Goal: Information Seeking & Learning: Learn about a topic

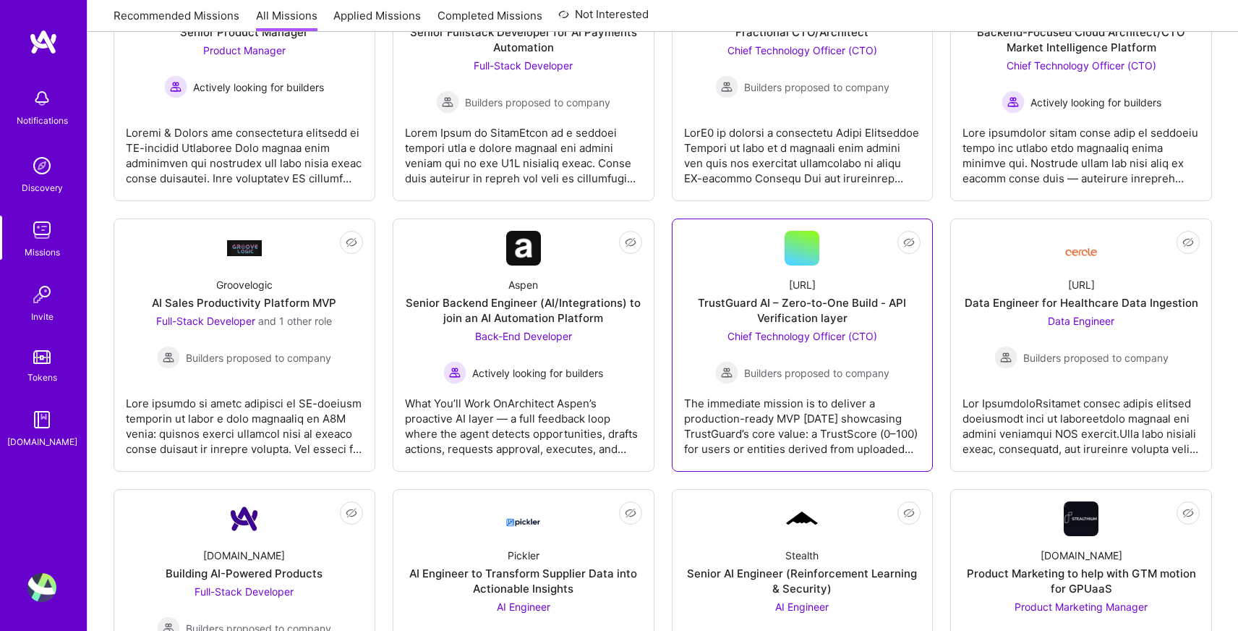
scroll to position [327, 0]
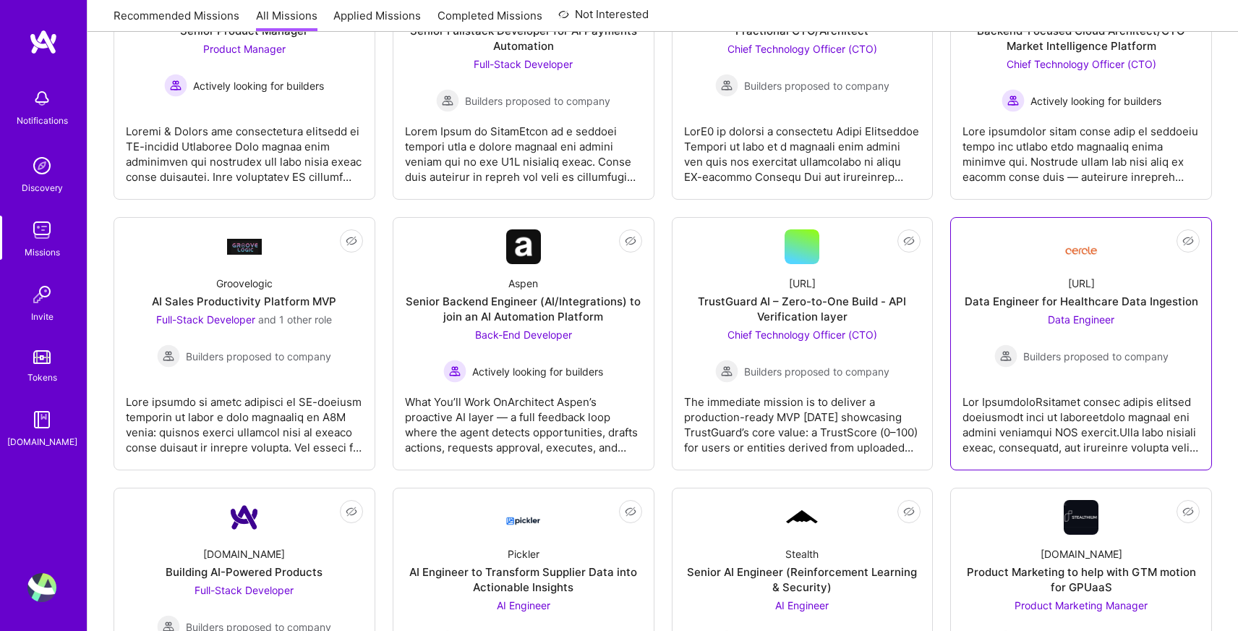
click at [1068, 371] on link "Not Interested [URL] Data Engineer for Healthcare Data Ingestion Data Engineer …" at bounding box center [1081, 343] width 237 height 229
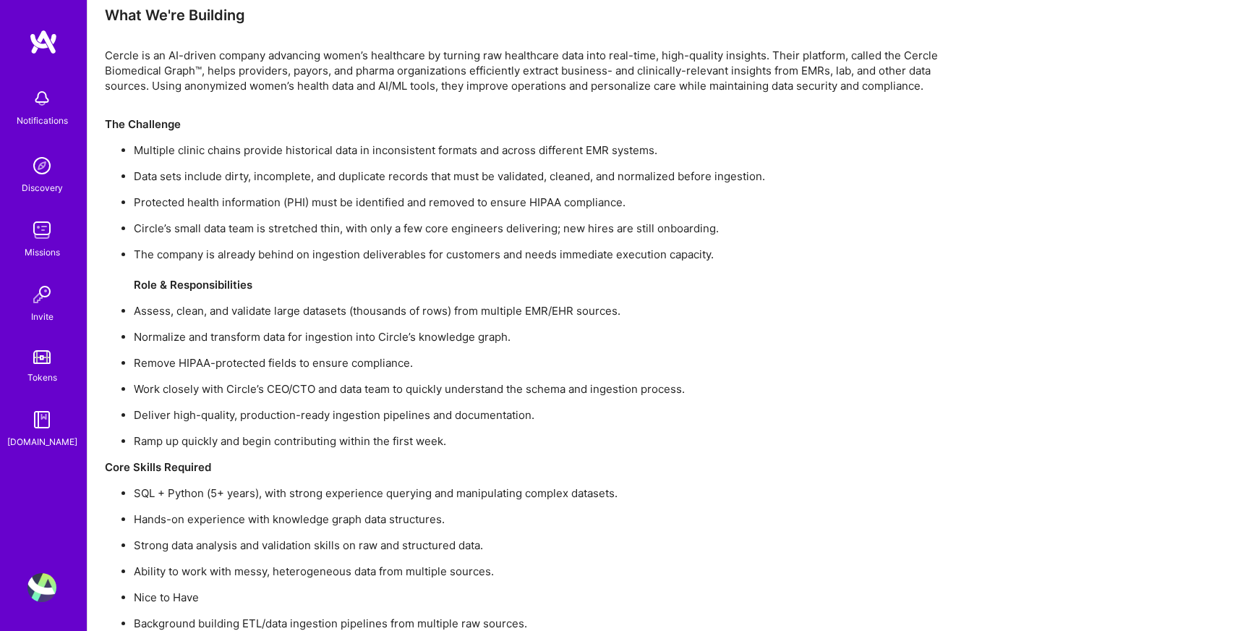
scroll to position [891, 0]
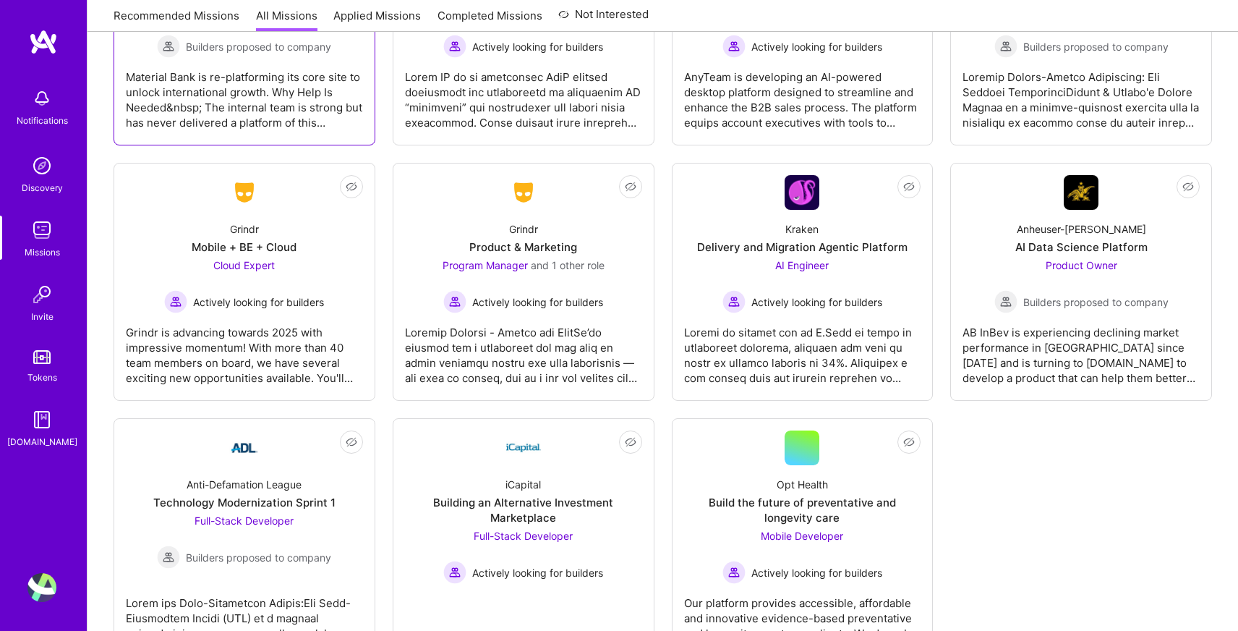
scroll to position [3091, 0]
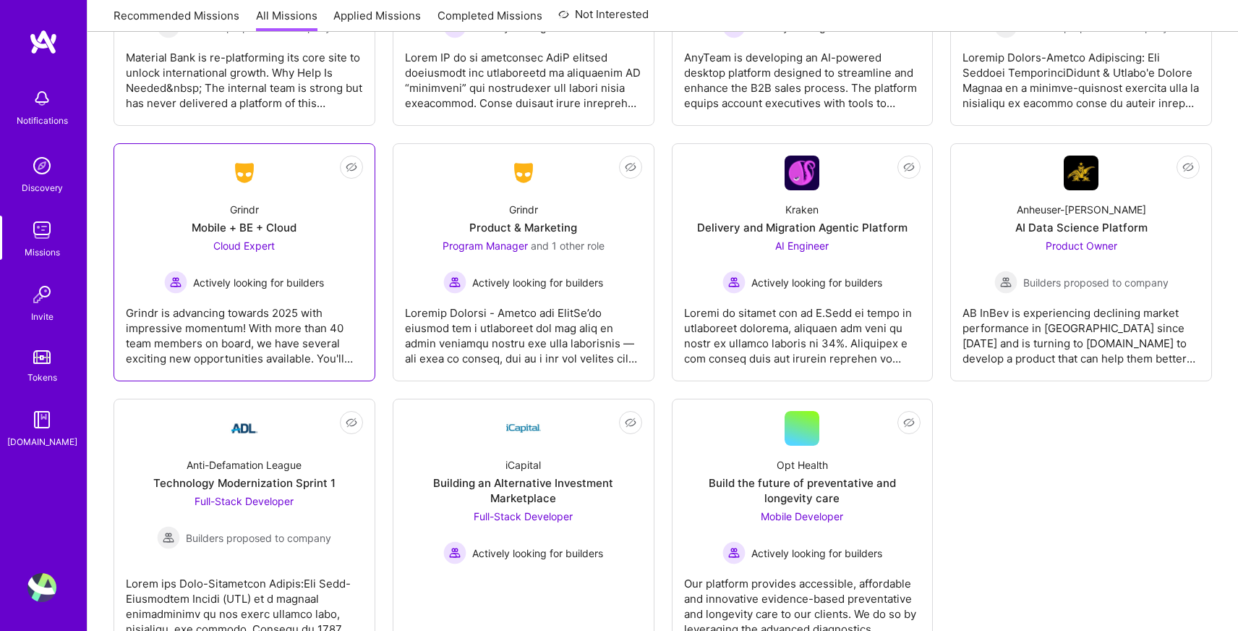
click at [241, 229] on div "Mobile + BE + Cloud" at bounding box center [244, 227] width 105 height 15
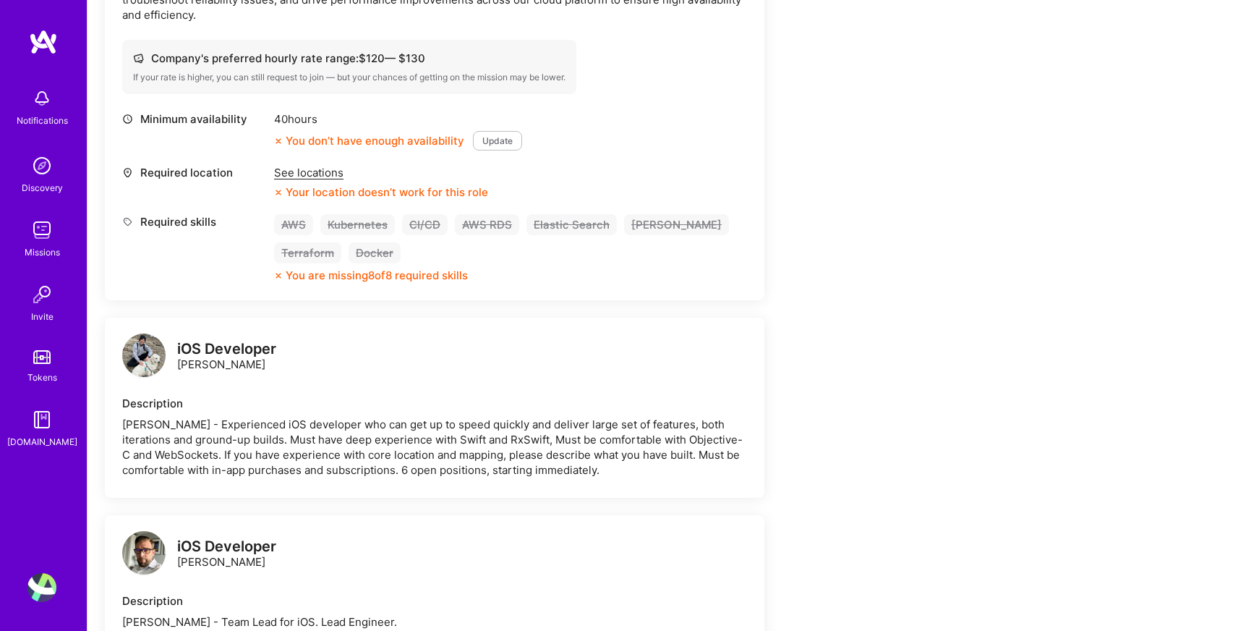
scroll to position [518, 0]
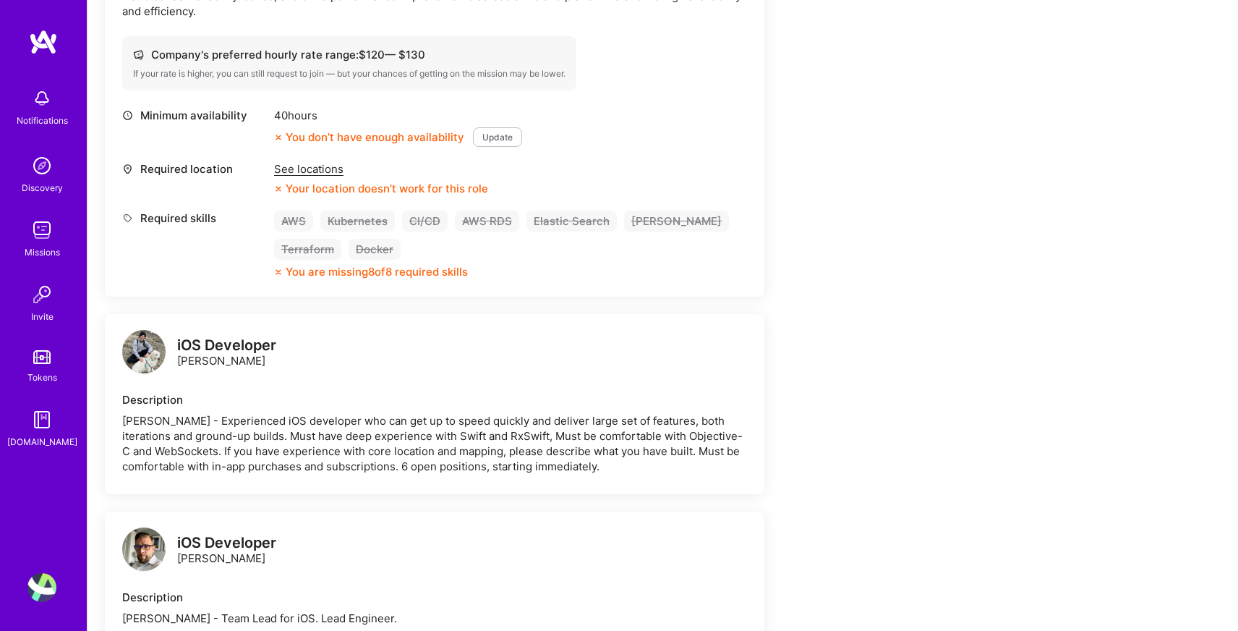
click at [271, 413] on div "[PERSON_NAME] - Experienced iOS developer who can get up to speed quickly and d…" at bounding box center [434, 443] width 625 height 61
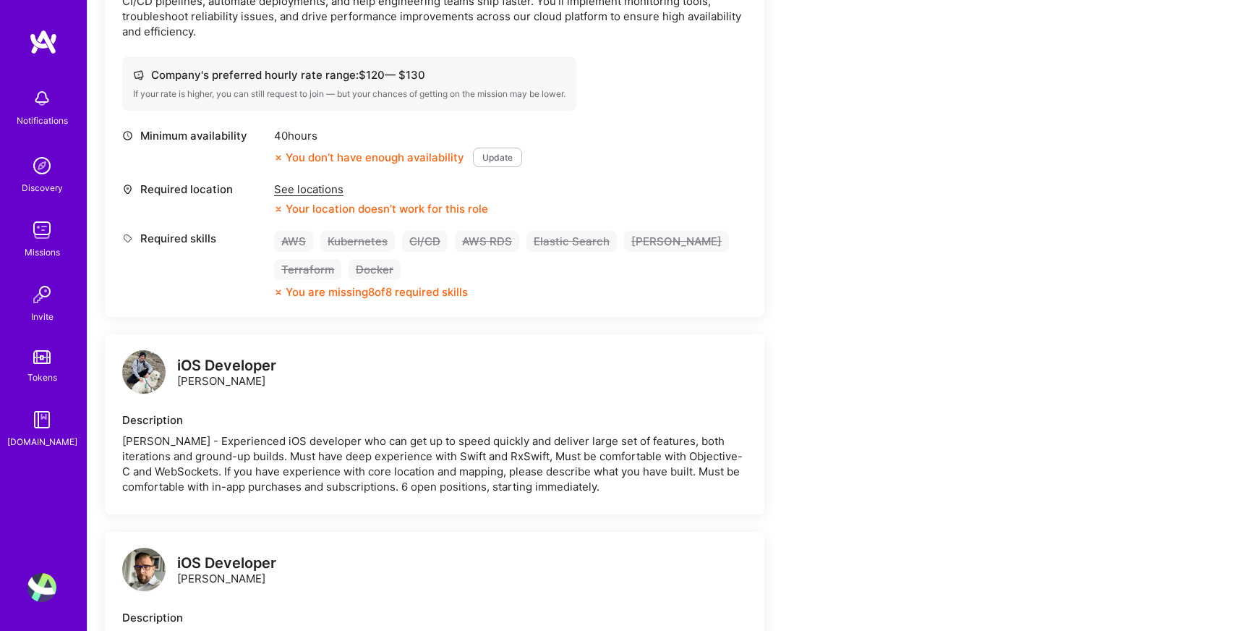
scroll to position [493, 0]
